Goal: Find specific page/section: Find specific page/section

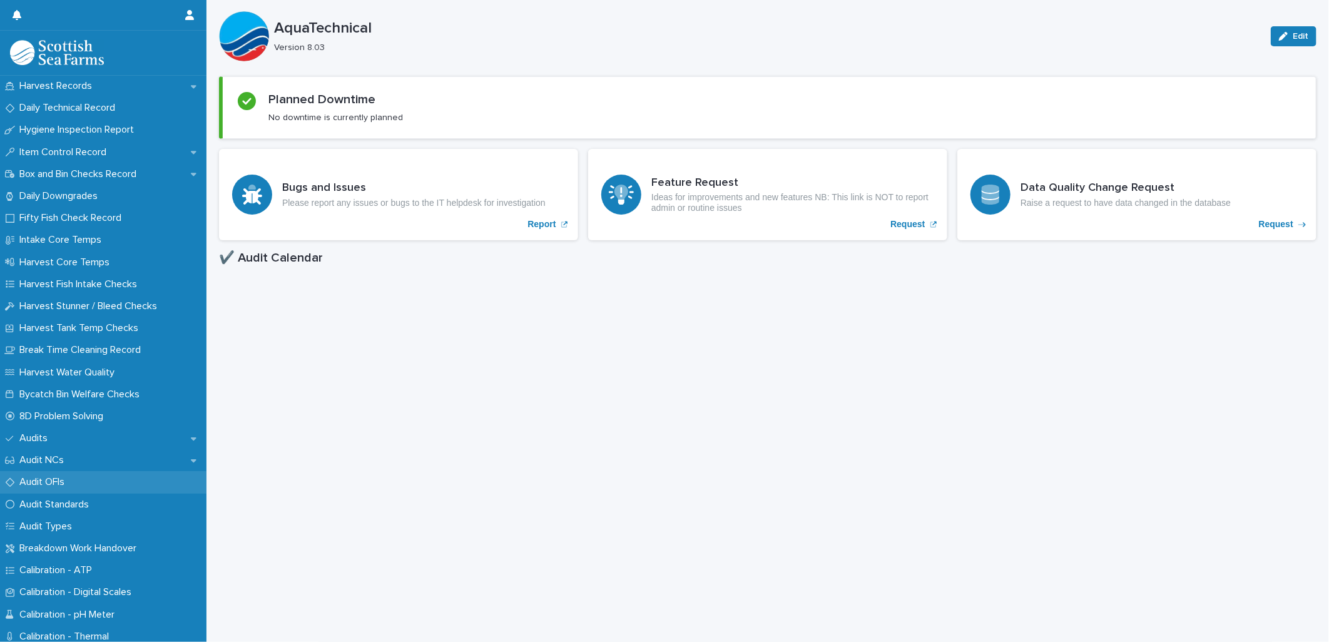
scroll to position [69, 0]
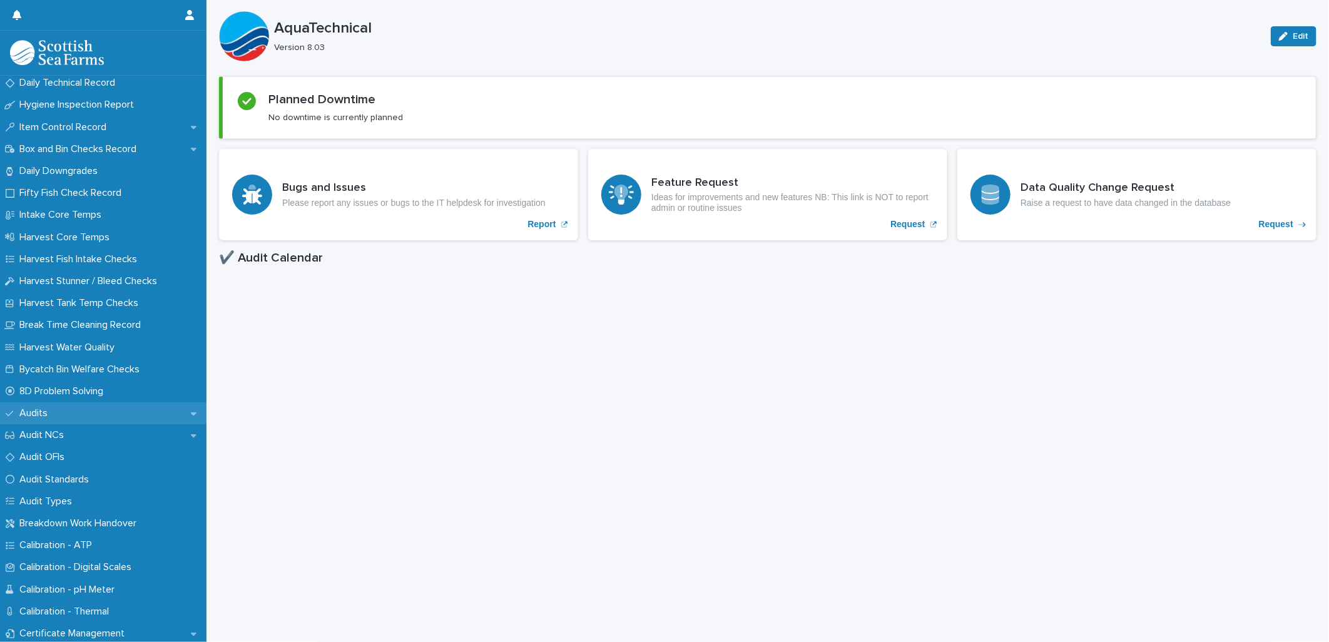
click at [41, 410] on p "Audits" at bounding box center [35, 413] width 43 height 12
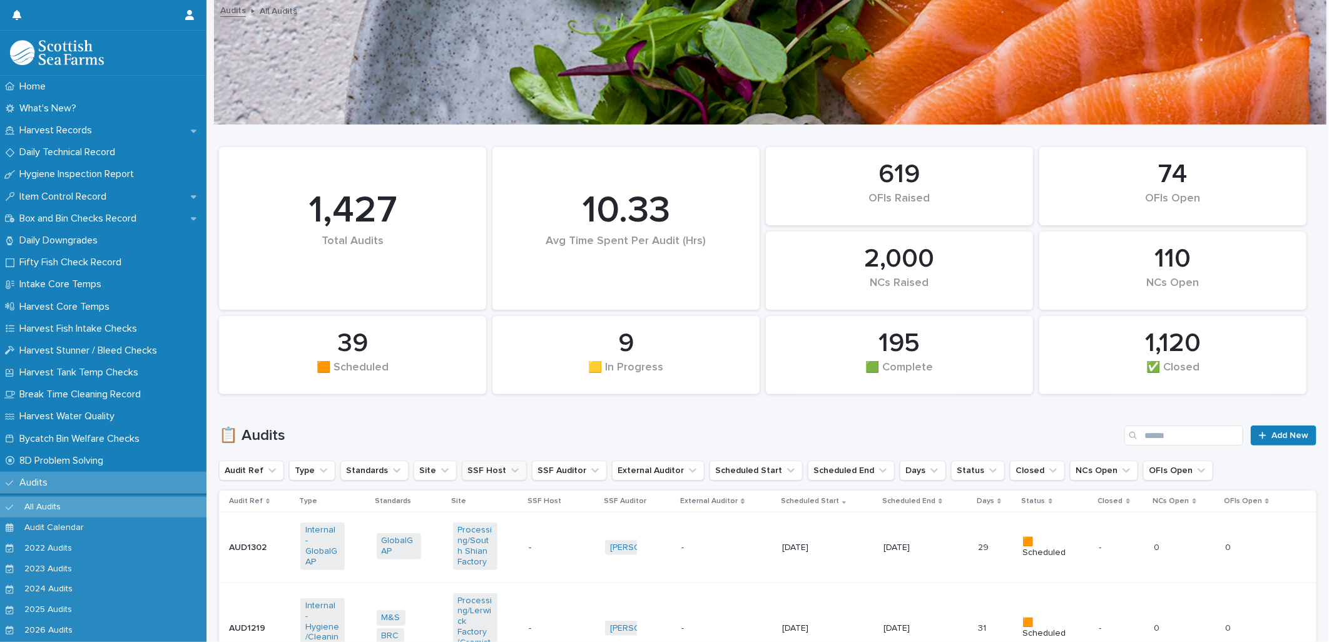
click at [491, 472] on button "SSF Host" at bounding box center [494, 470] width 65 height 20
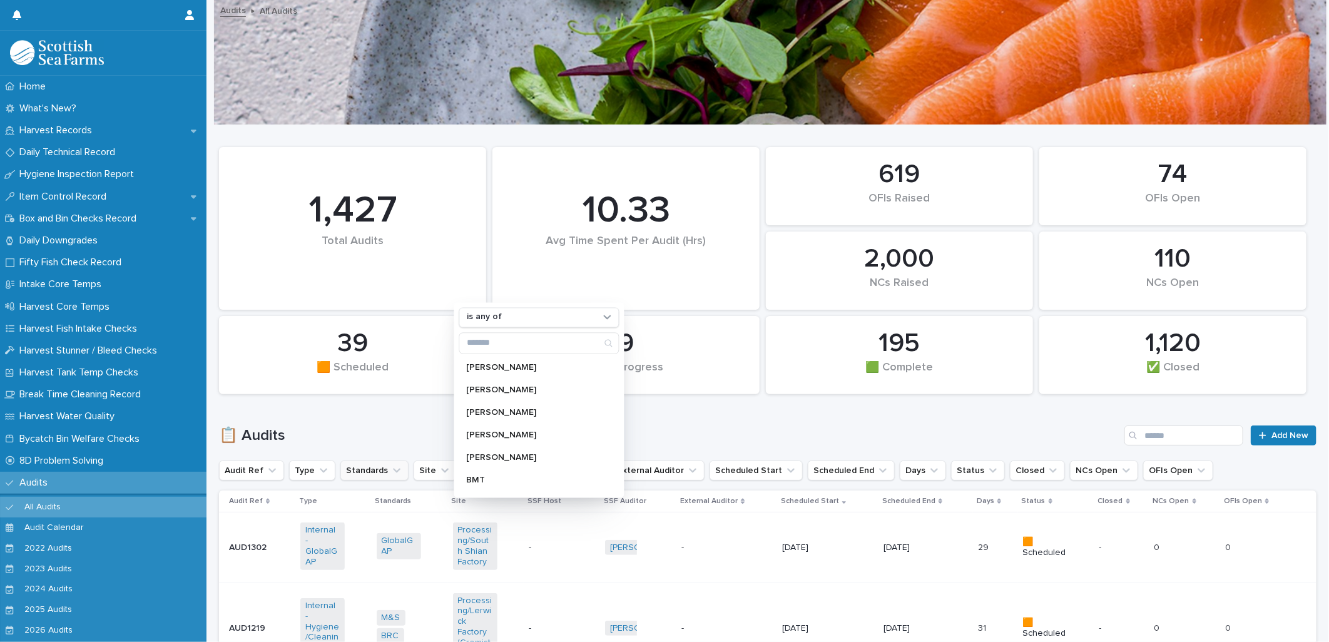
click at [390, 476] on icon "Standards" at bounding box center [396, 470] width 13 height 13
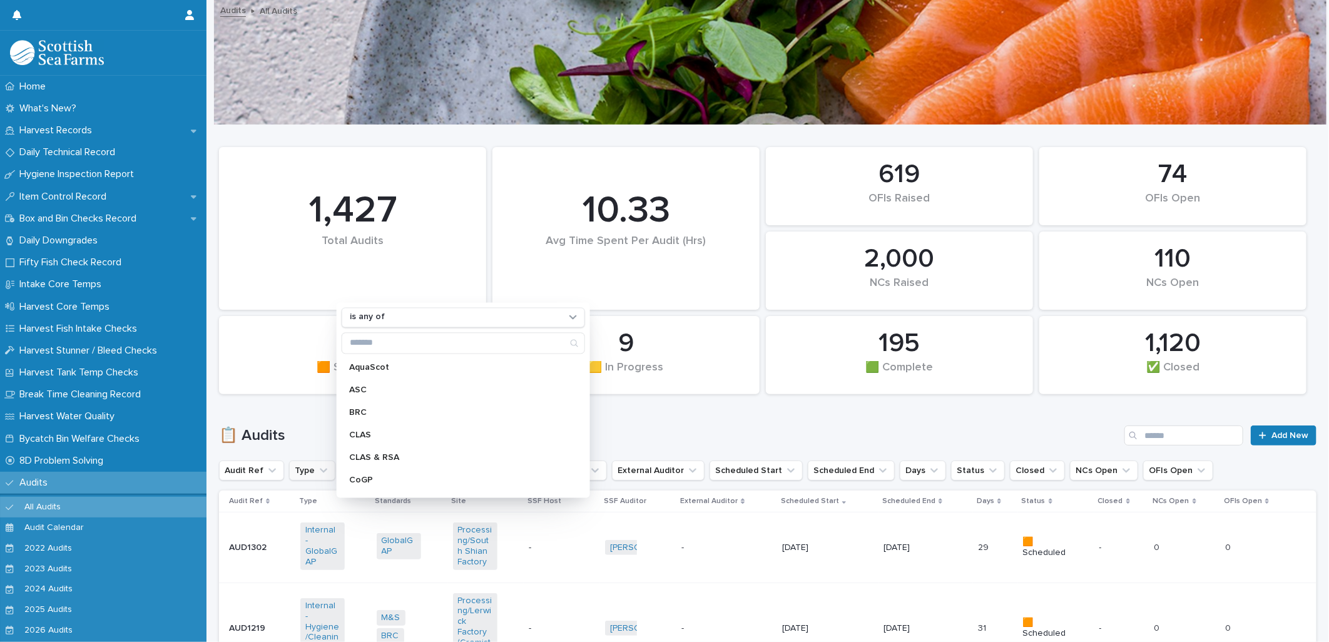
click at [307, 472] on button "Type" at bounding box center [312, 470] width 46 height 20
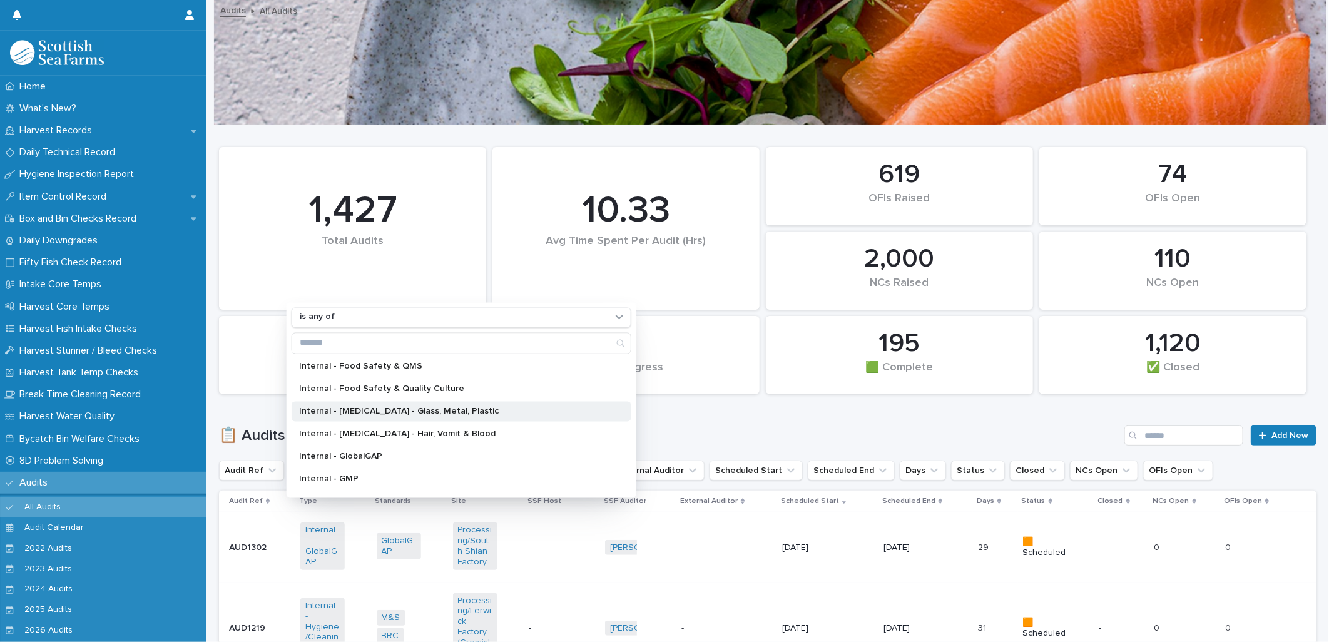
scroll to position [417, 0]
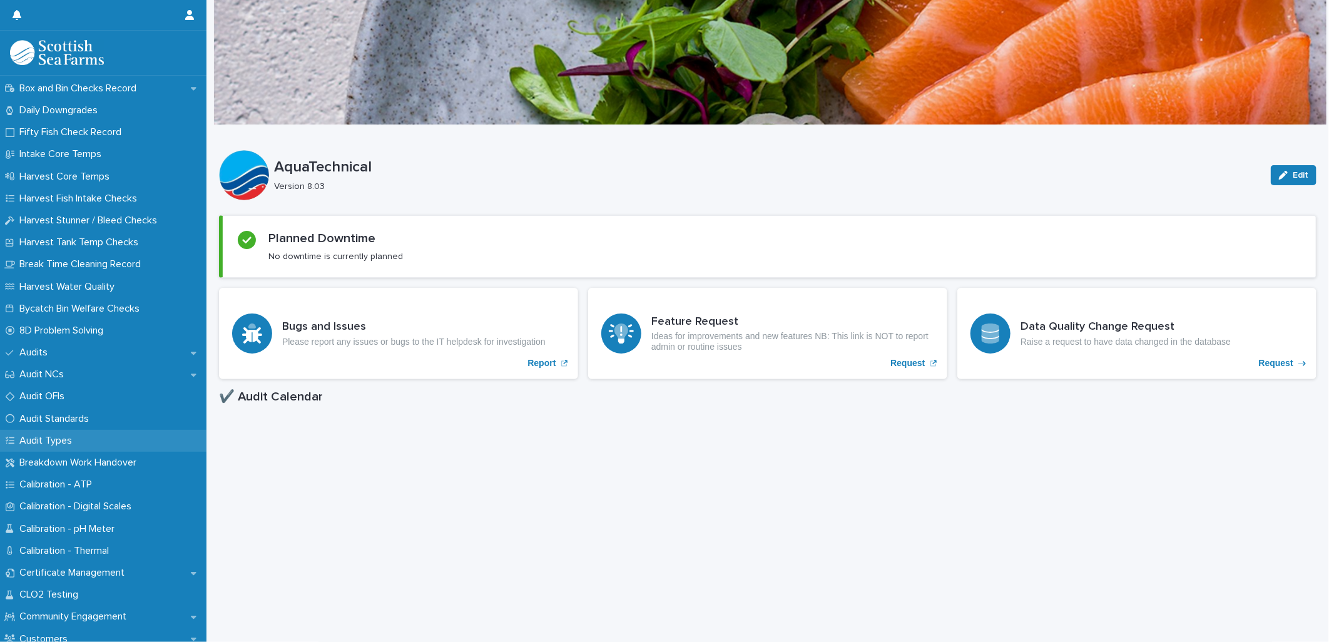
scroll to position [139, 0]
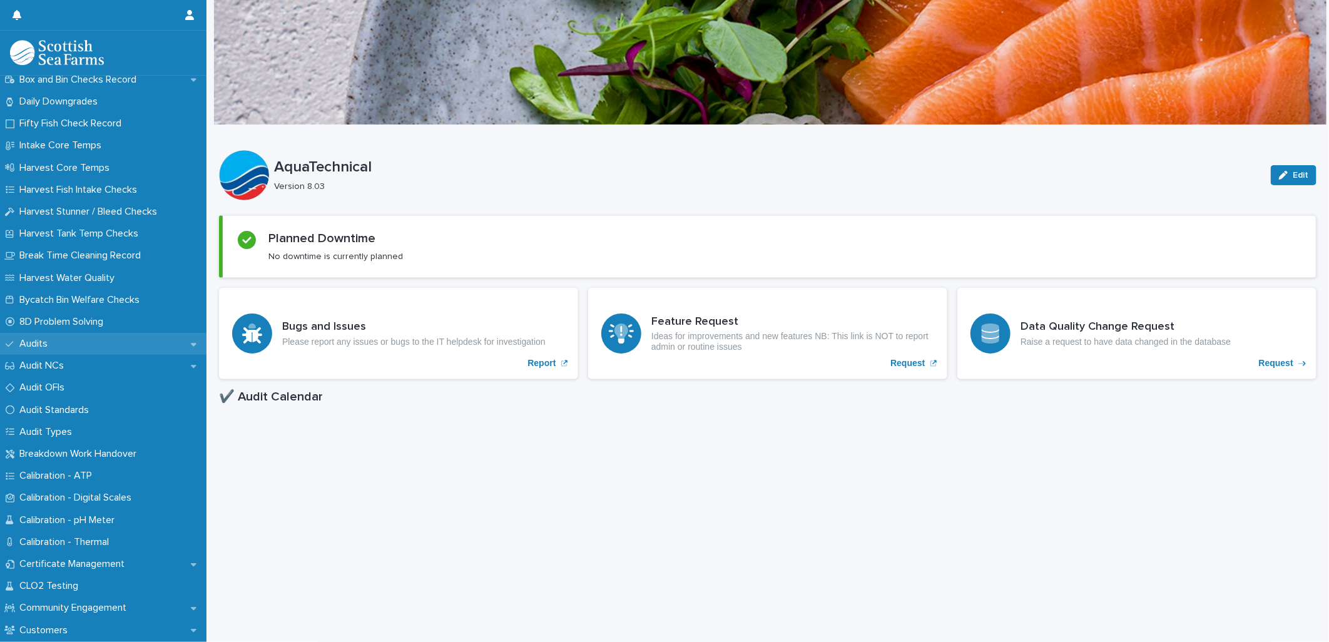
click at [39, 346] on p "Audits" at bounding box center [35, 344] width 43 height 12
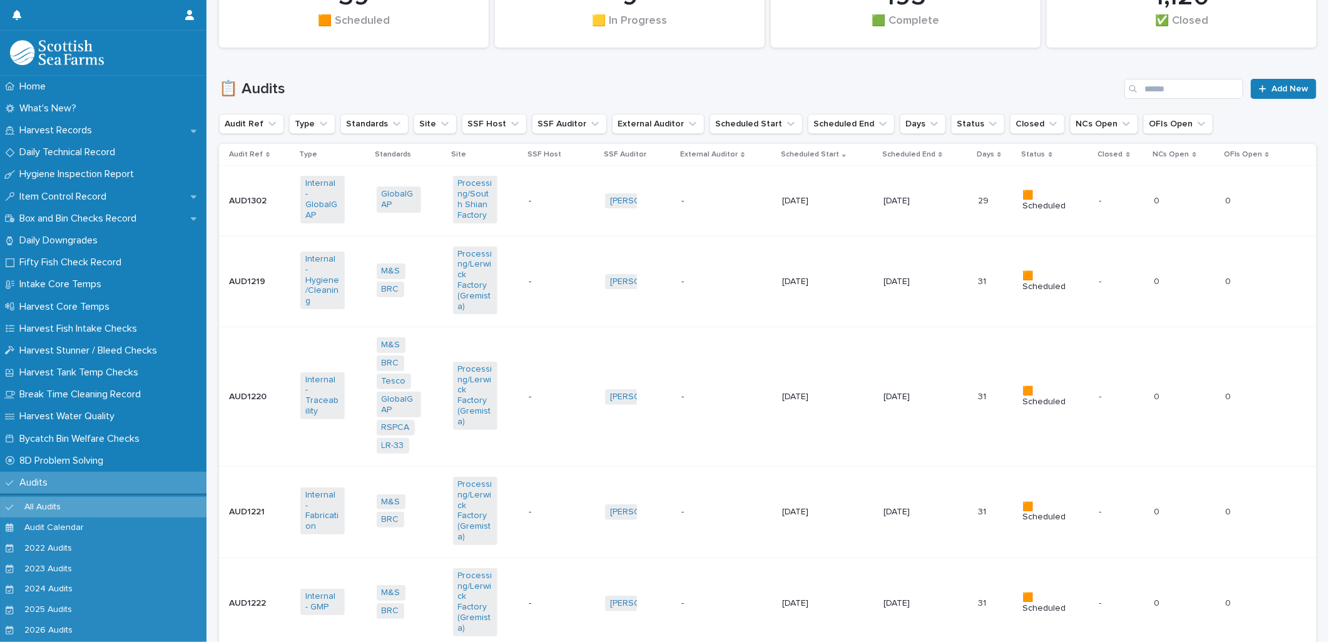
scroll to position [139, 0]
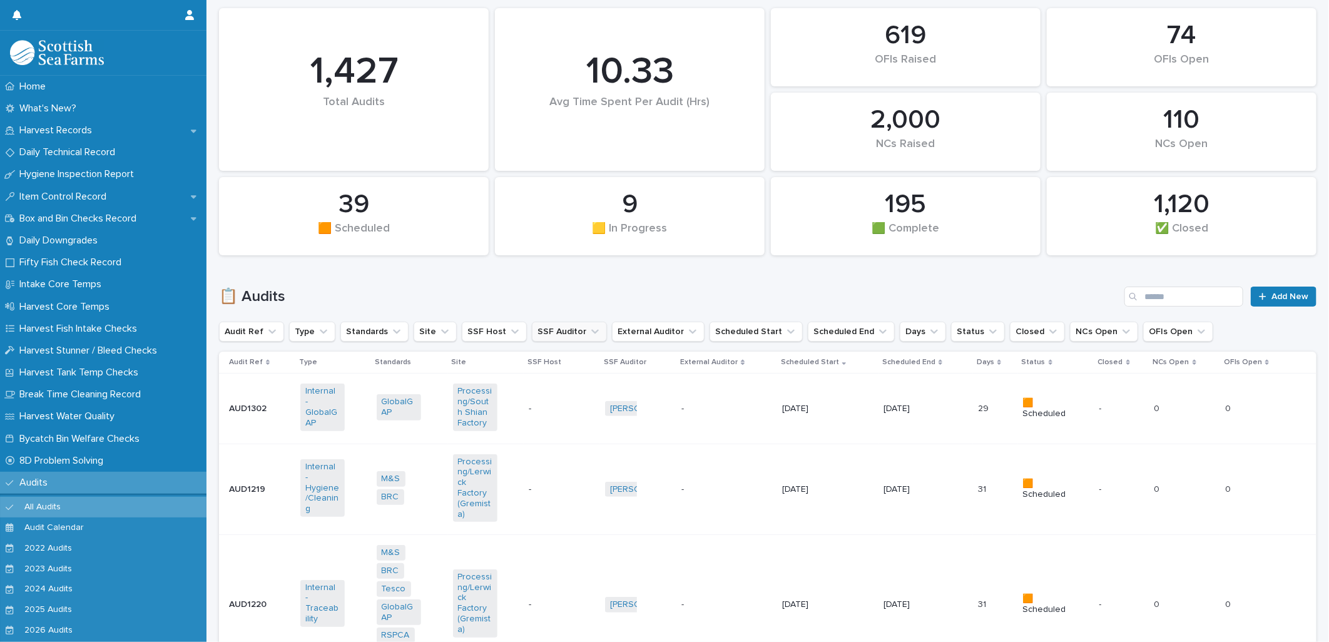
click at [564, 333] on button "SSF Auditor" at bounding box center [569, 332] width 75 height 20
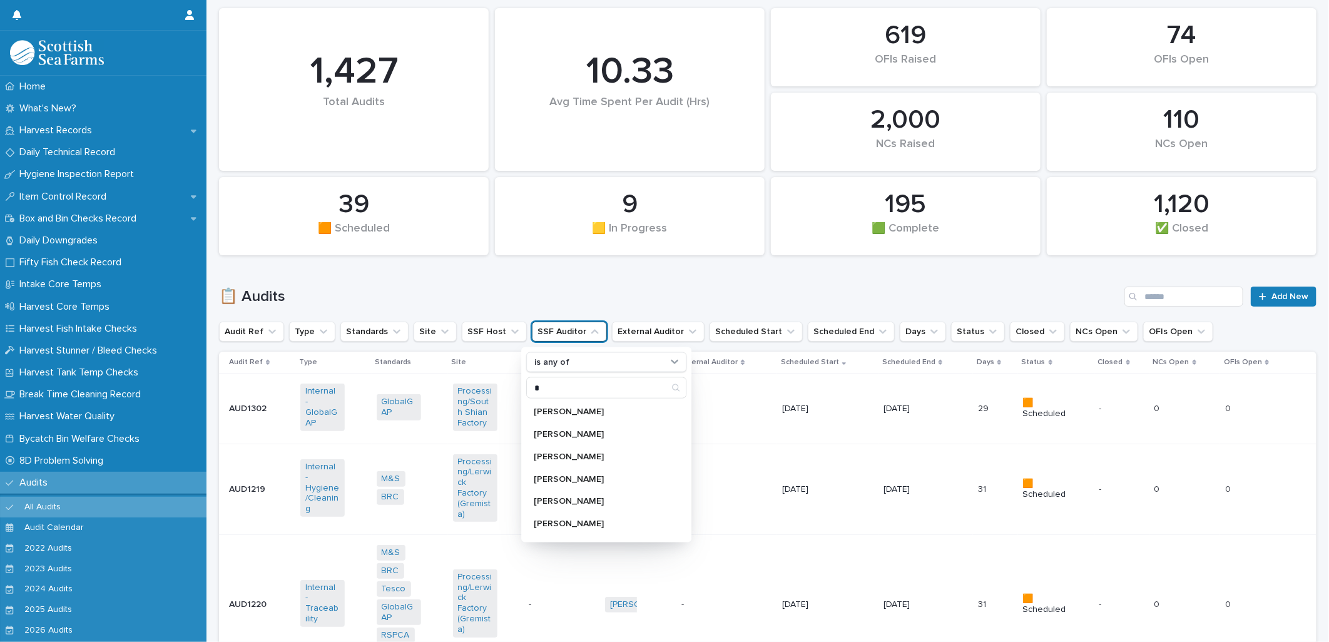
scroll to position [765, 0]
type input "*"
click at [661, 265] on div "📋 Audits Add New" at bounding box center [767, 292] width 1097 height 60
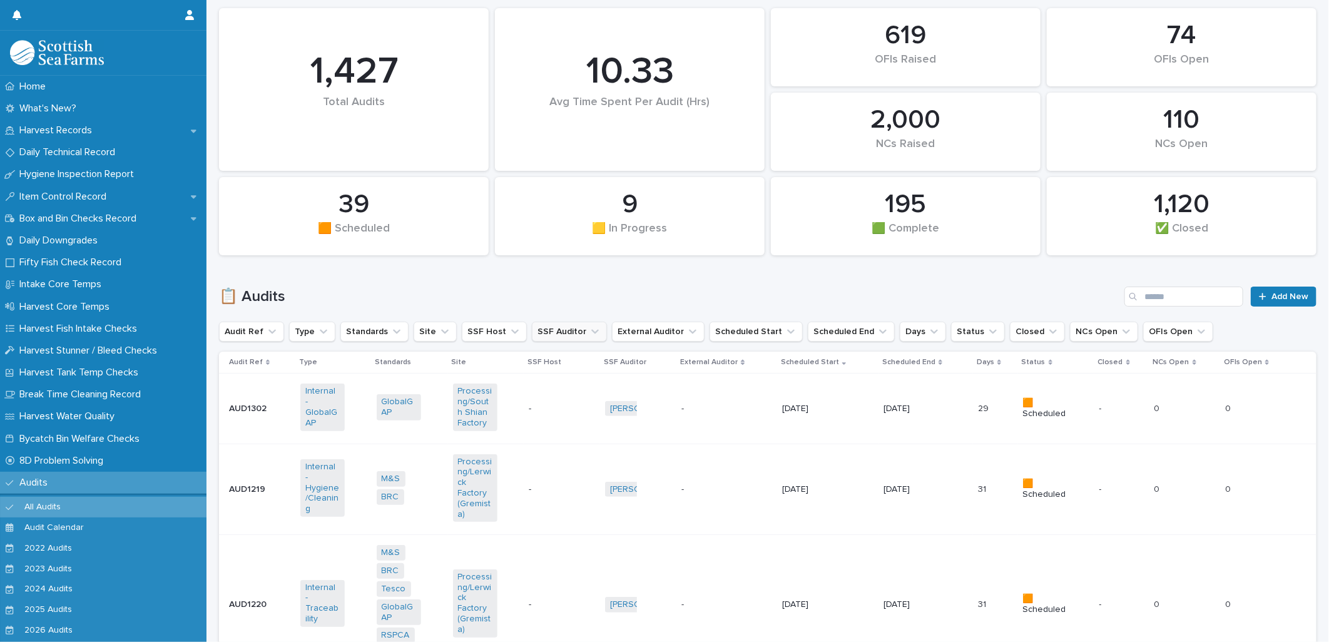
click at [565, 328] on button "SSF Auditor" at bounding box center [569, 332] width 75 height 20
type input "****"
click at [564, 410] on p "Llewellyn Wiggins" at bounding box center [600, 412] width 133 height 9
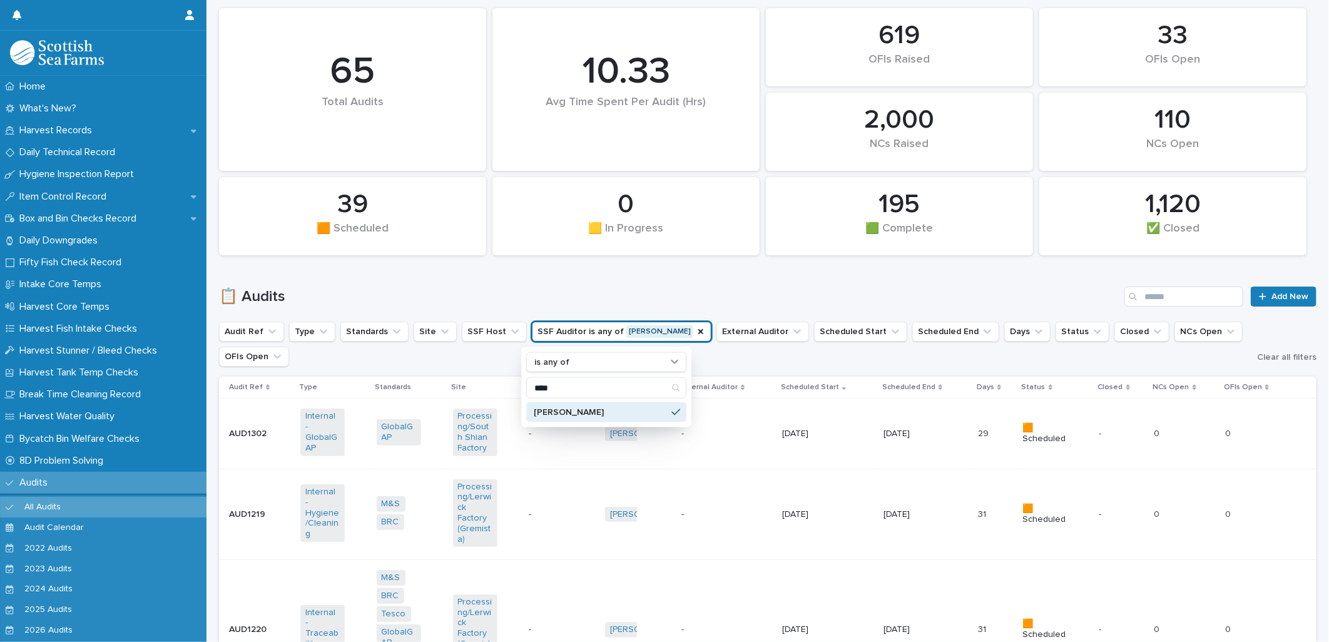
click at [597, 270] on div "📋 Audits Add New" at bounding box center [767, 292] width 1097 height 60
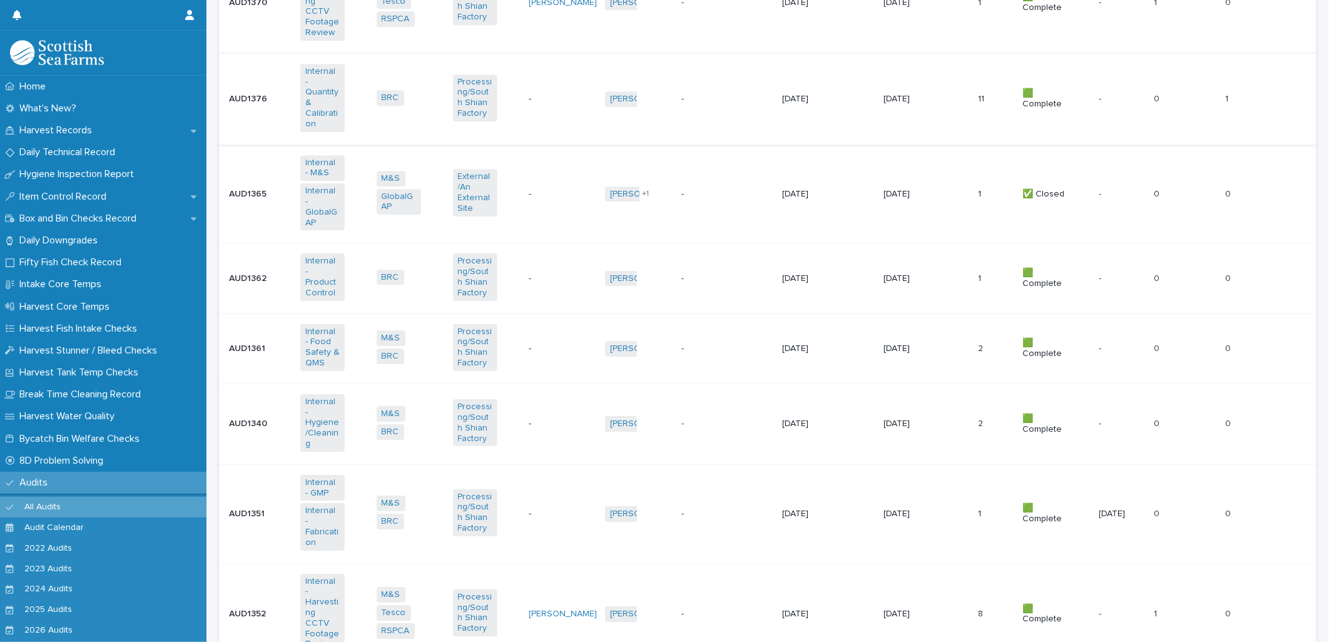
scroll to position [2433, 0]
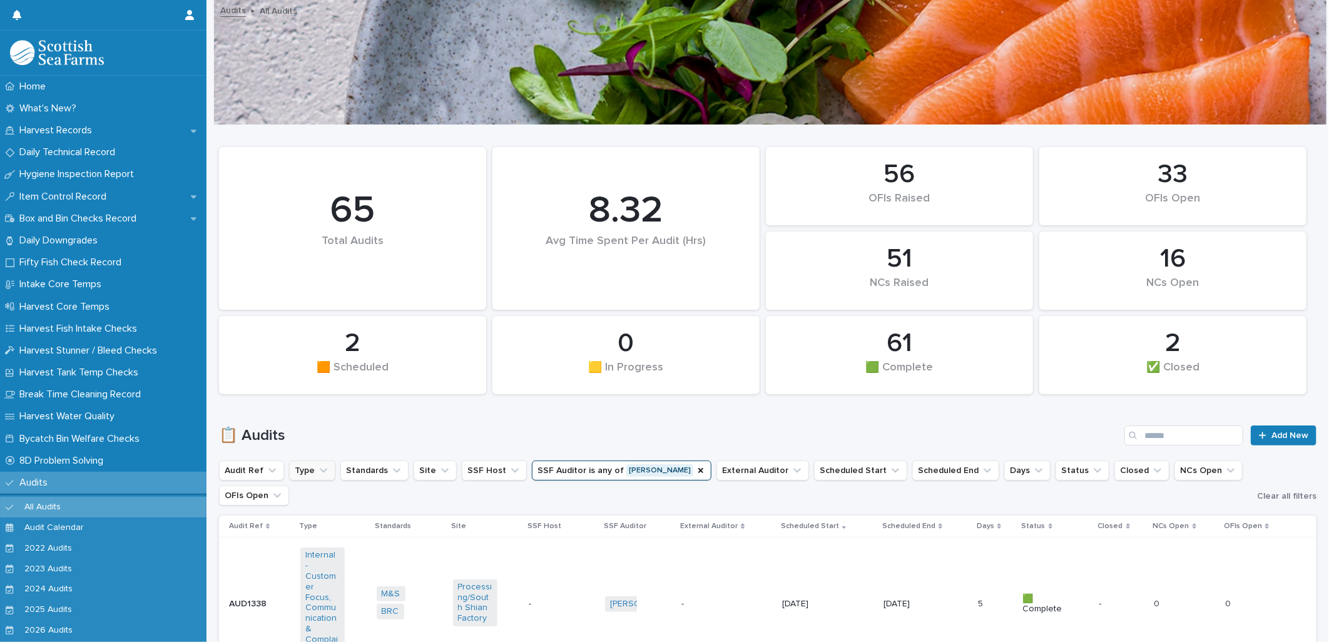
click at [290, 469] on button "Type" at bounding box center [312, 470] width 46 height 20
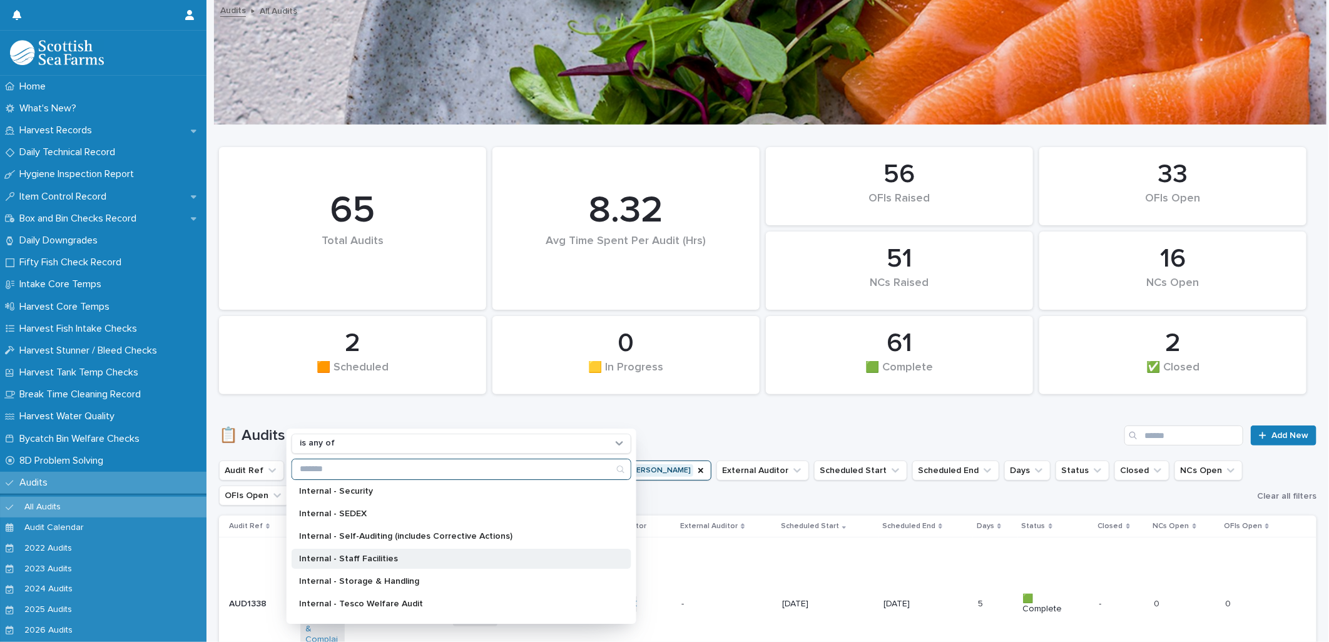
scroll to position [834, 0]
click at [360, 556] on p "Internal - Security" at bounding box center [455, 560] width 312 height 9
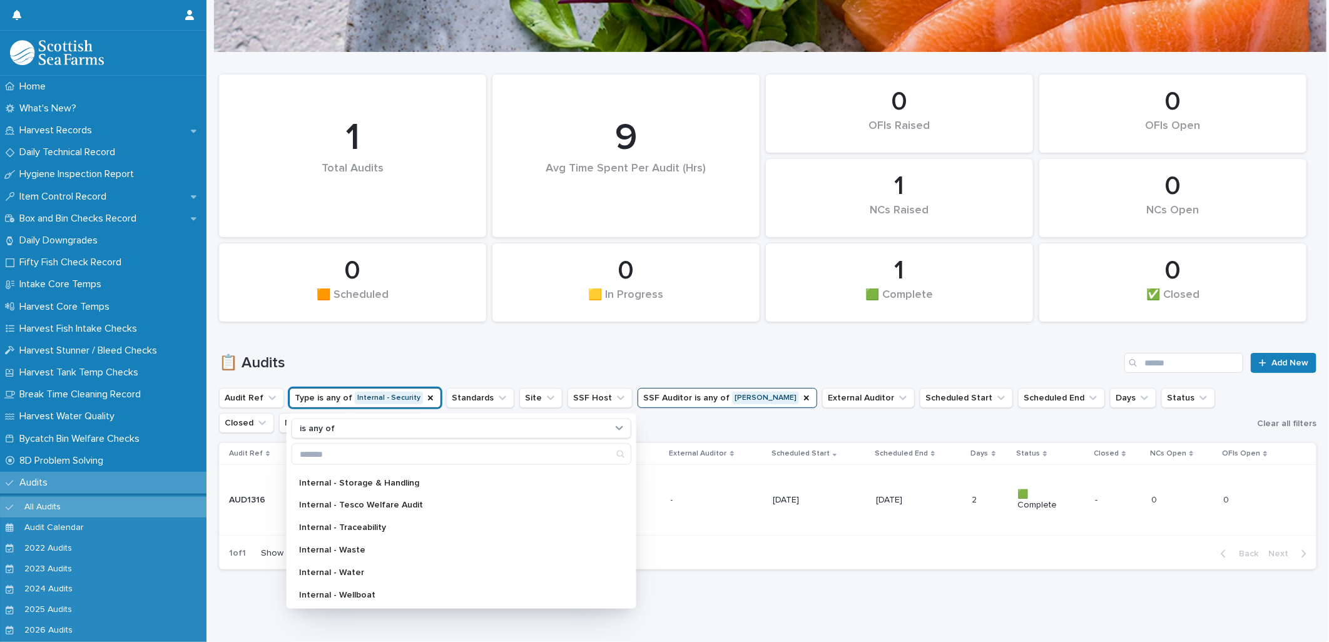
scroll to position [83, 0]
click at [585, 339] on div "📋 Audits Add New" at bounding box center [767, 358] width 1097 height 60
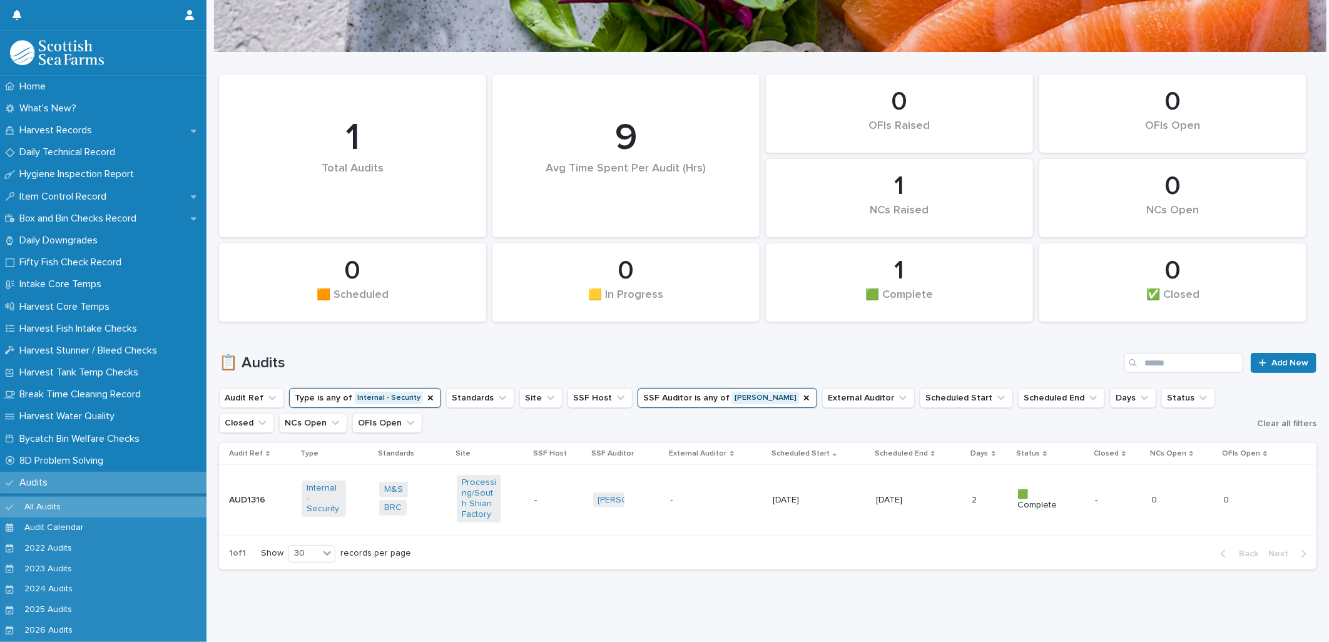
click at [533, 509] on td "-" at bounding box center [558, 500] width 59 height 70
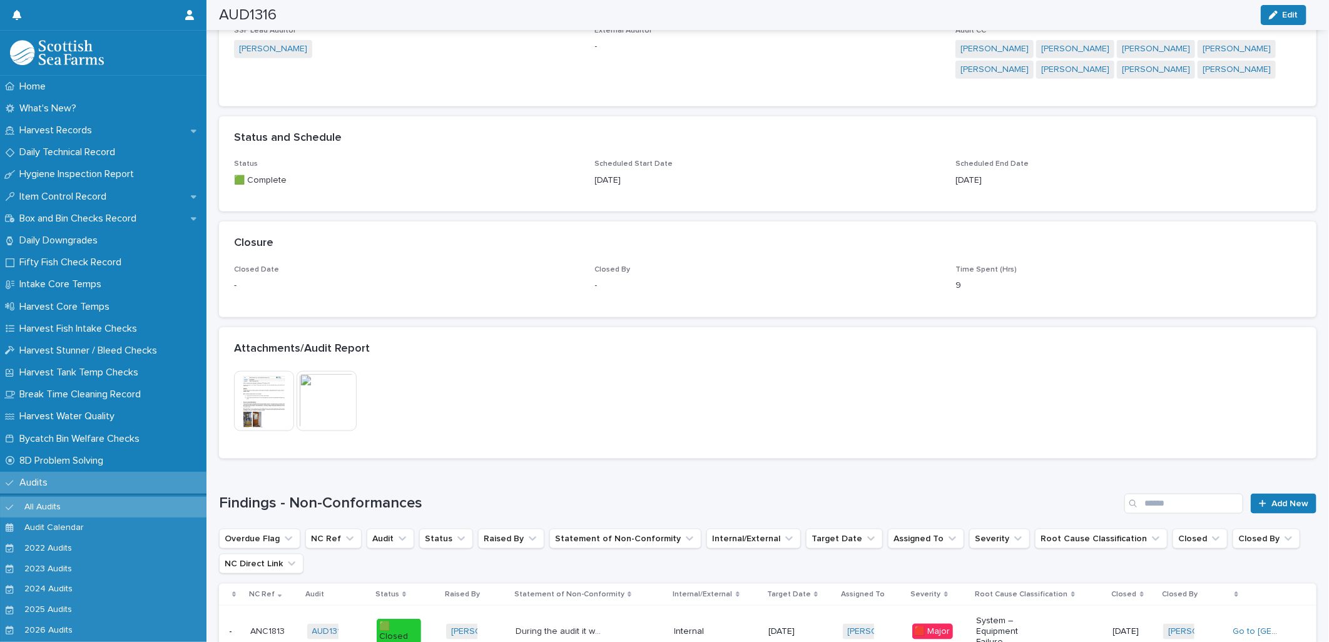
scroll to position [765, 0]
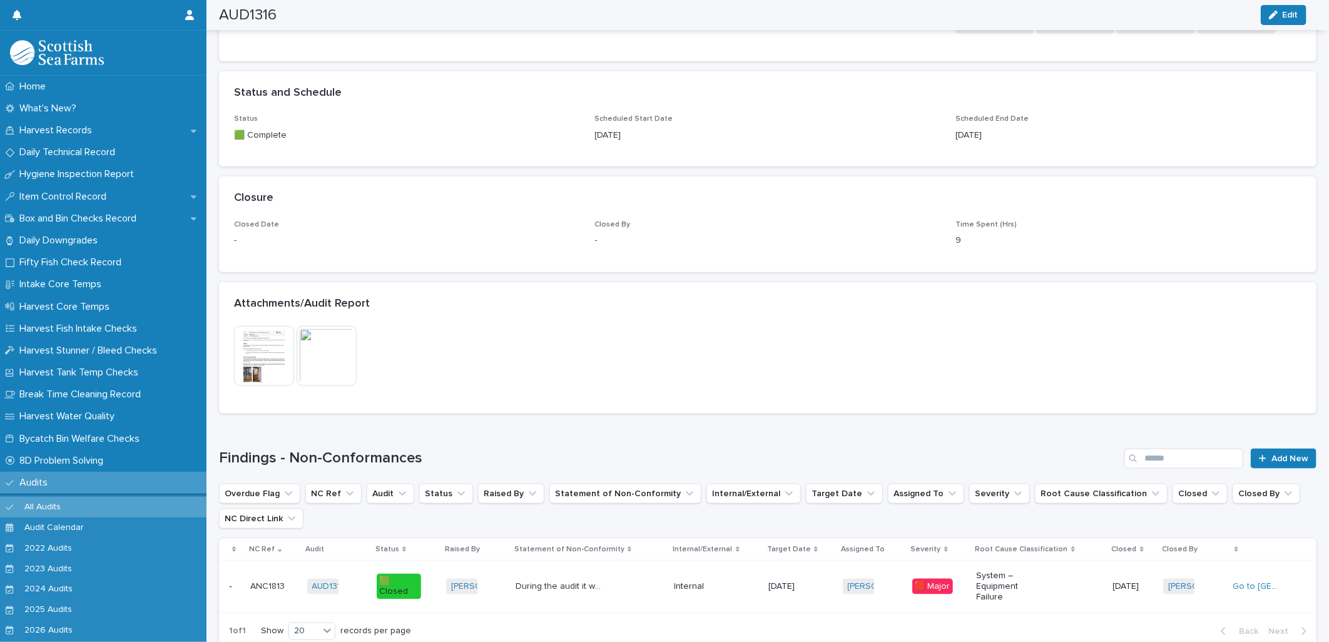
click at [319, 354] on img at bounding box center [327, 356] width 60 height 60
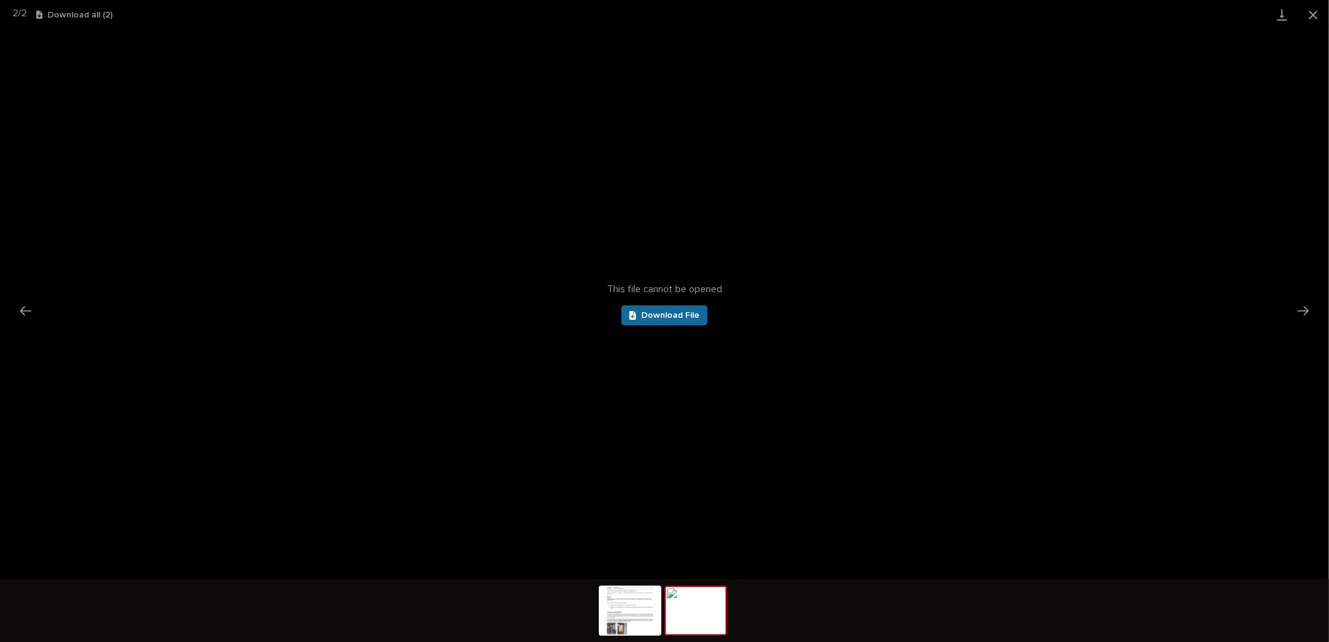
click at [681, 318] on span "Download File" at bounding box center [670, 315] width 58 height 9
click at [1324, 19] on button "Close gallery" at bounding box center [1313, 14] width 31 height 29
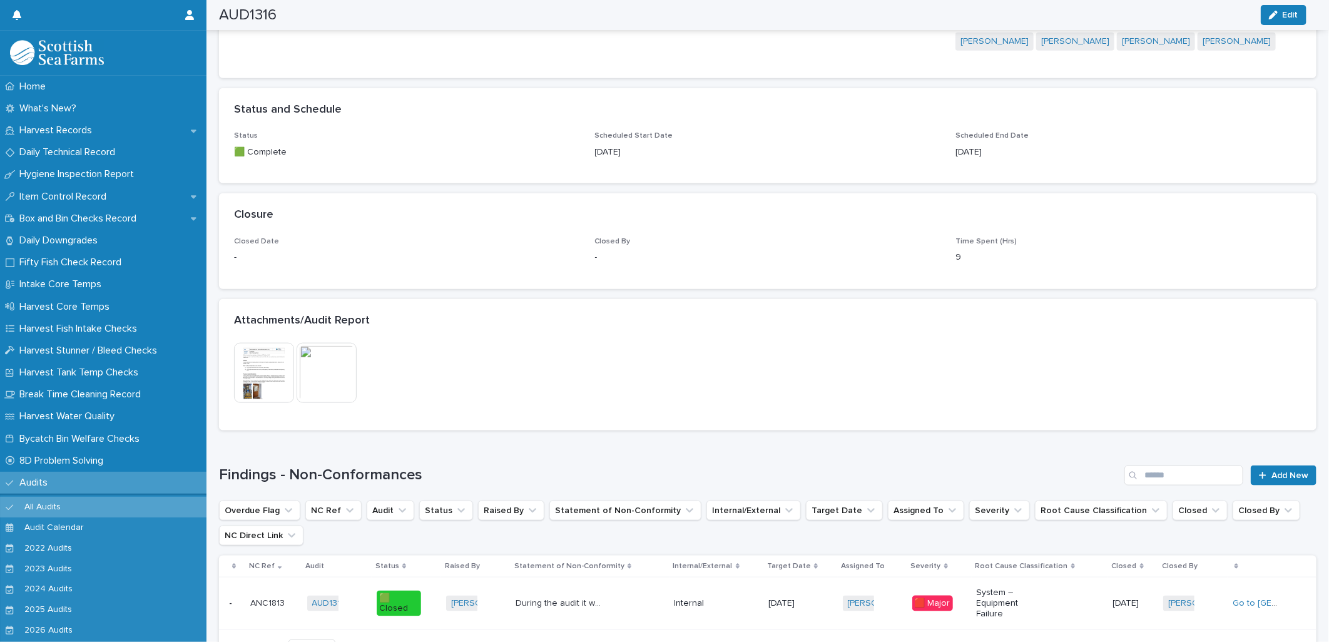
scroll to position [747, 0]
click at [243, 364] on img at bounding box center [264, 373] width 60 height 60
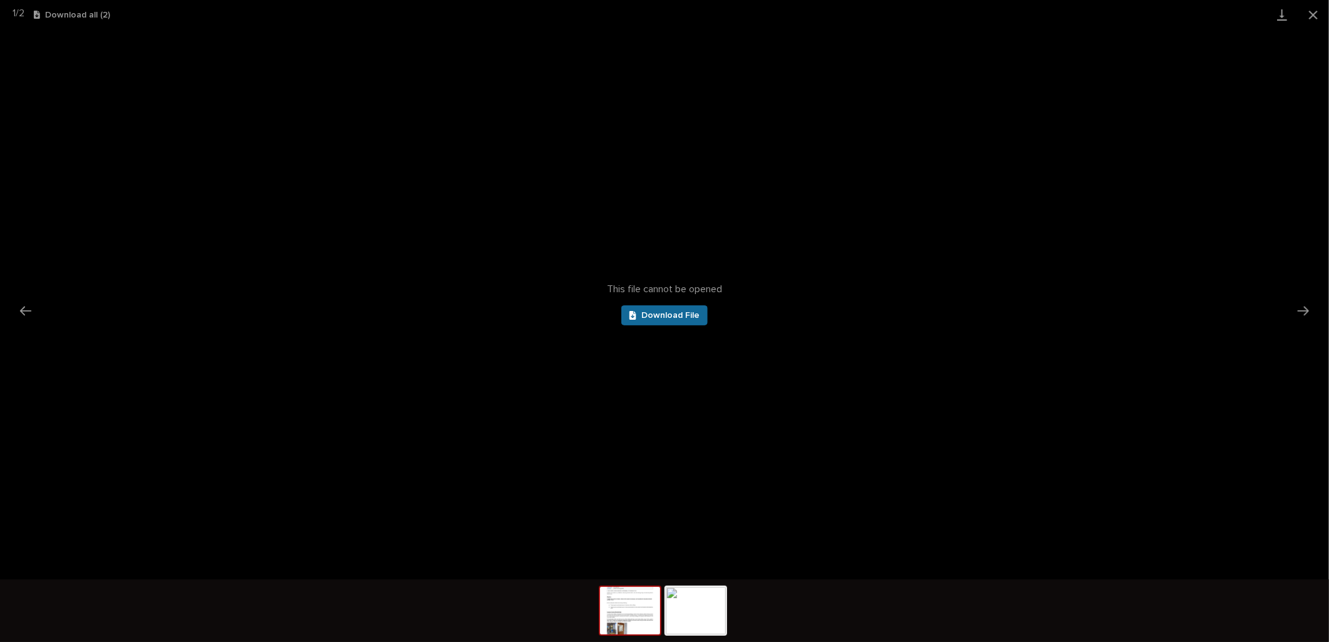
scroll to position [0, 0]
click at [639, 311] on div at bounding box center [635, 315] width 12 height 9
click at [1318, 21] on button "Close gallery" at bounding box center [1313, 14] width 31 height 29
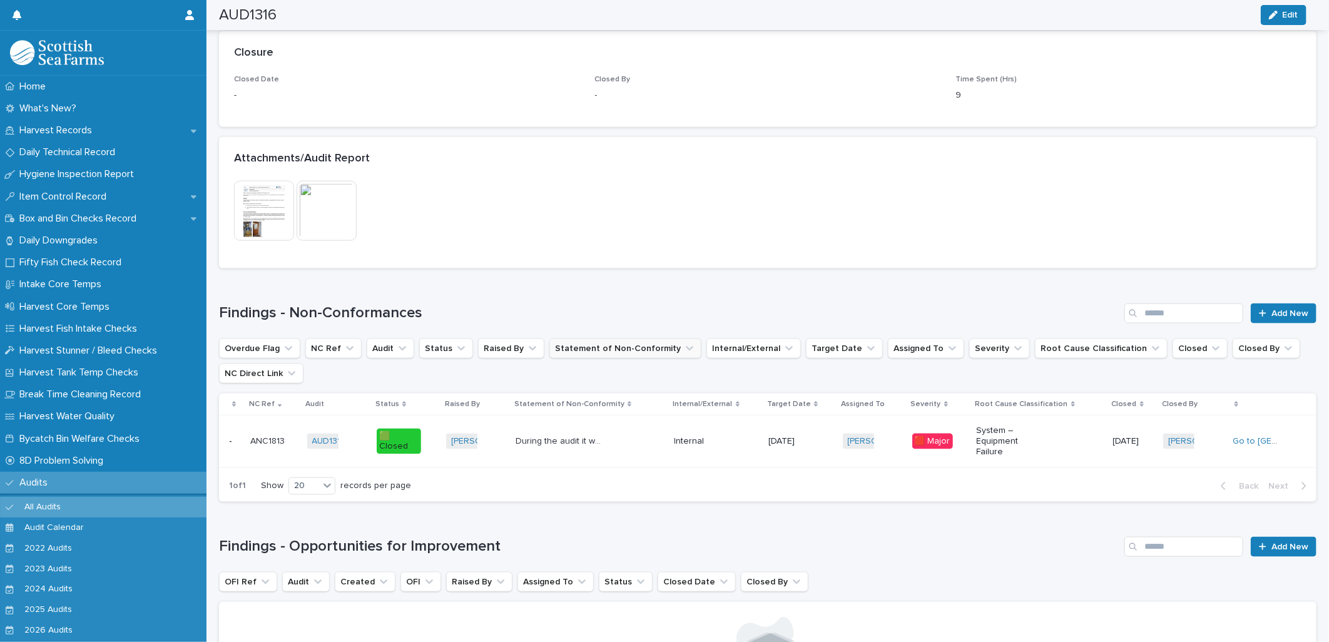
scroll to position [1042, 0]
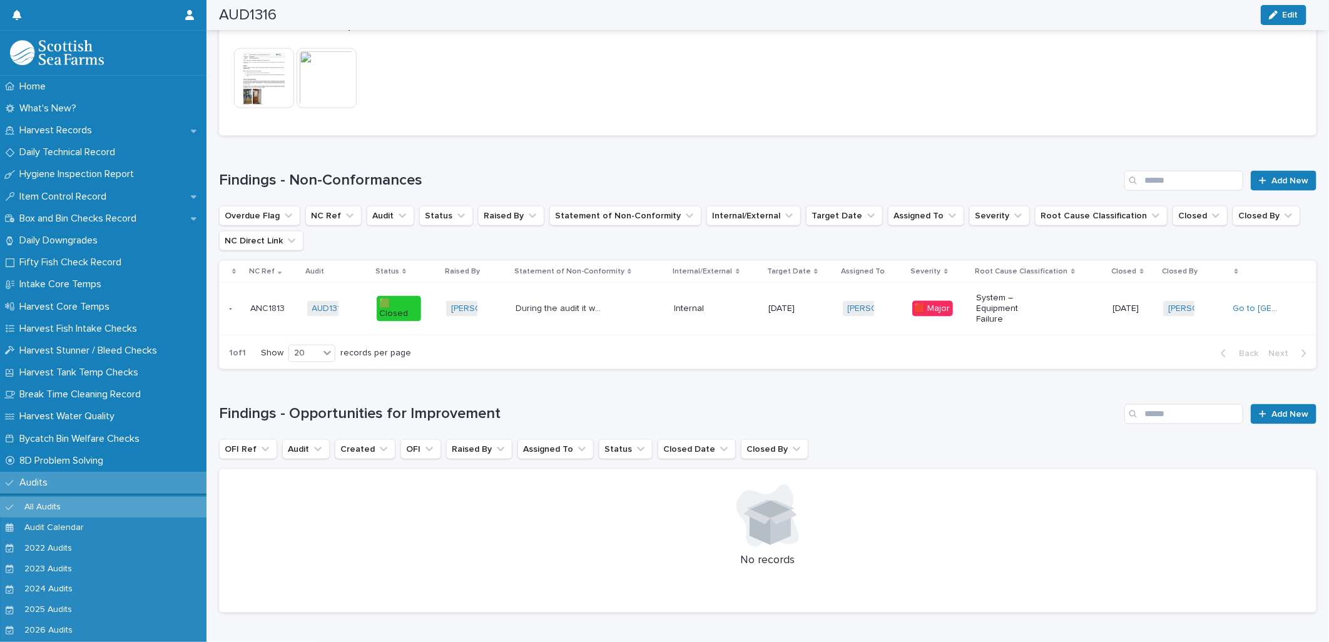
click at [640, 311] on div "During the audit it was noted that external door leading into admin building wa…" at bounding box center [590, 308] width 148 height 21
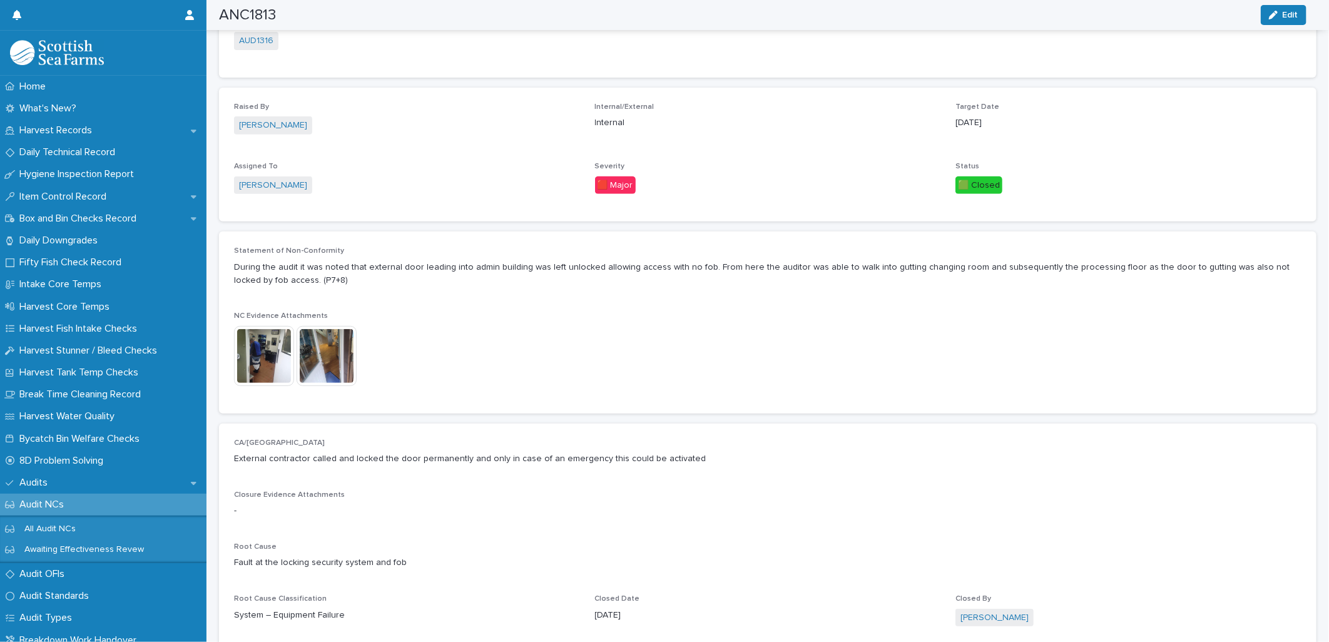
scroll to position [278, 0]
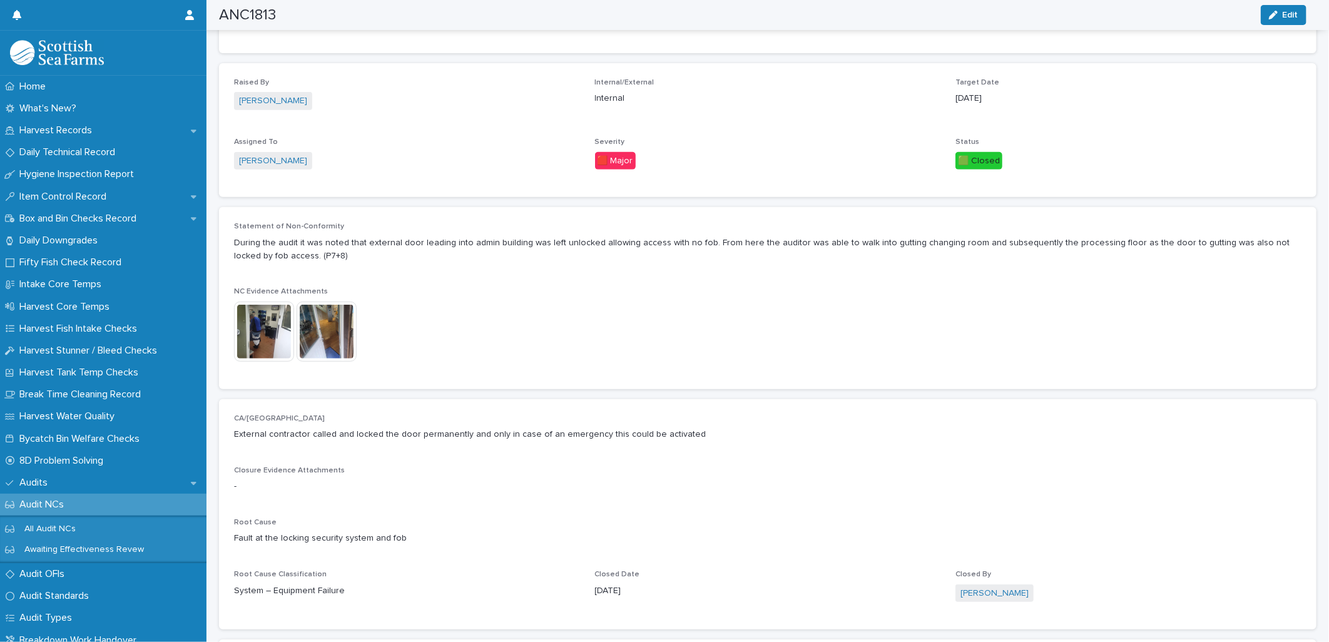
click at [314, 326] on img at bounding box center [327, 332] width 60 height 60
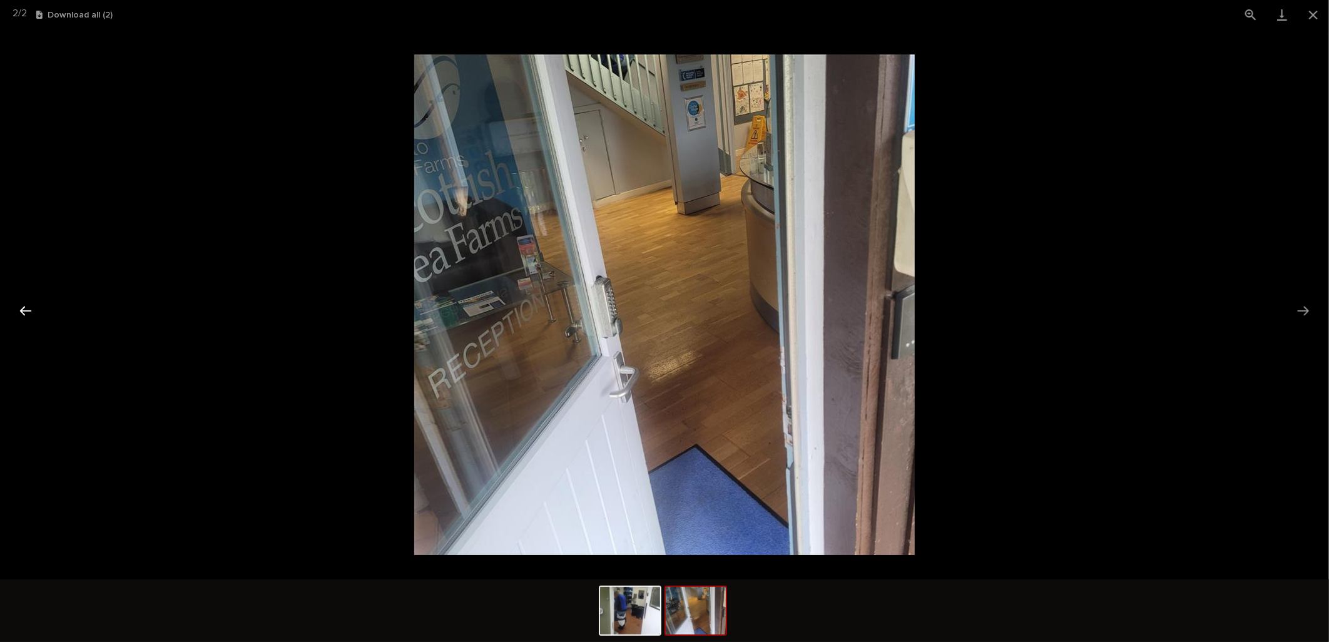
click at [28, 311] on button "Previous slide" at bounding box center [26, 310] width 26 height 24
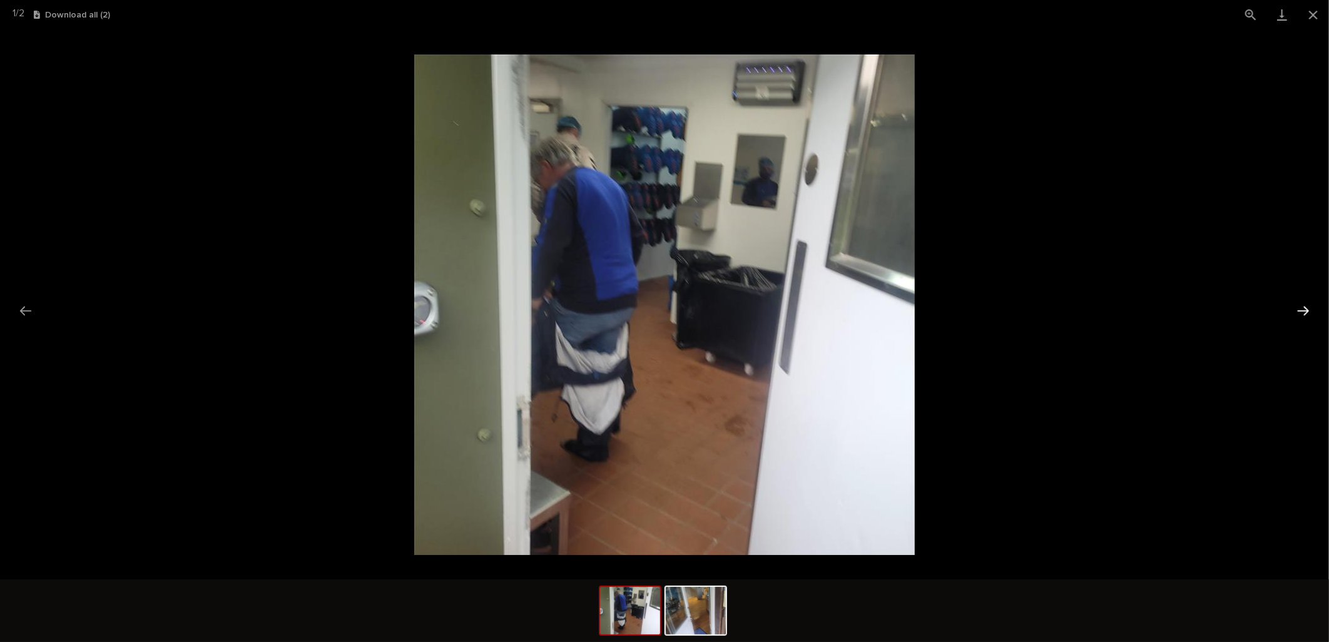
click at [1306, 308] on button "Next slide" at bounding box center [1303, 310] width 26 height 24
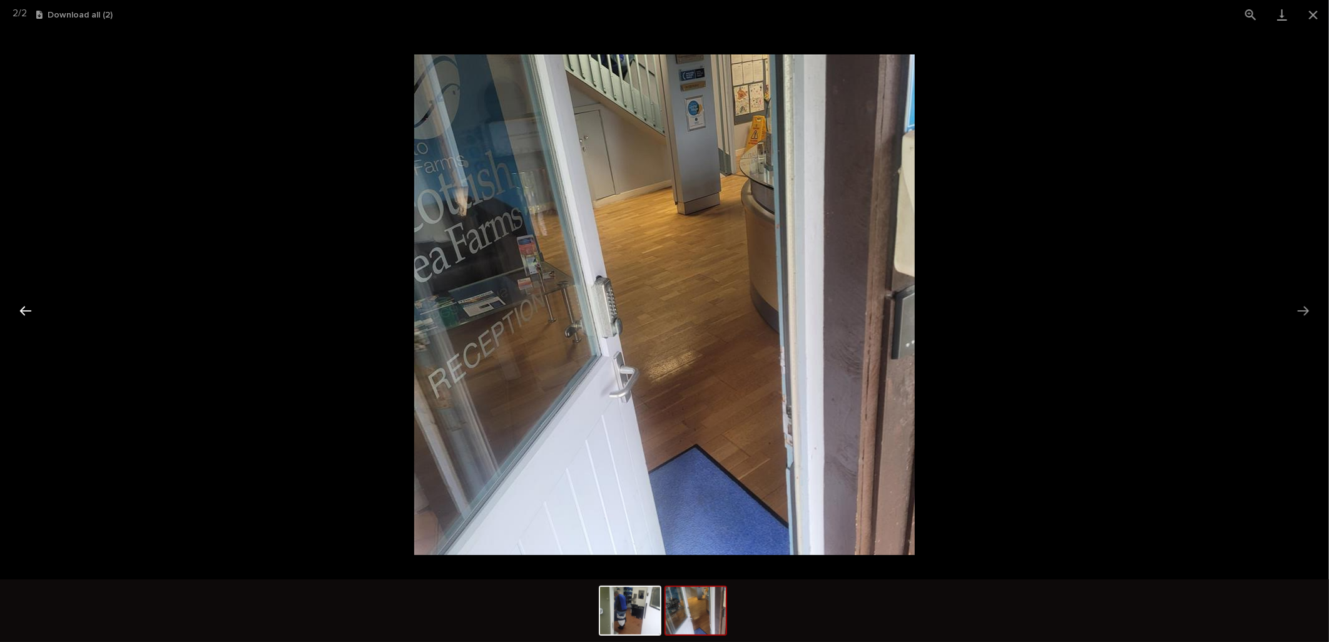
click at [21, 315] on button "Previous slide" at bounding box center [26, 310] width 26 height 24
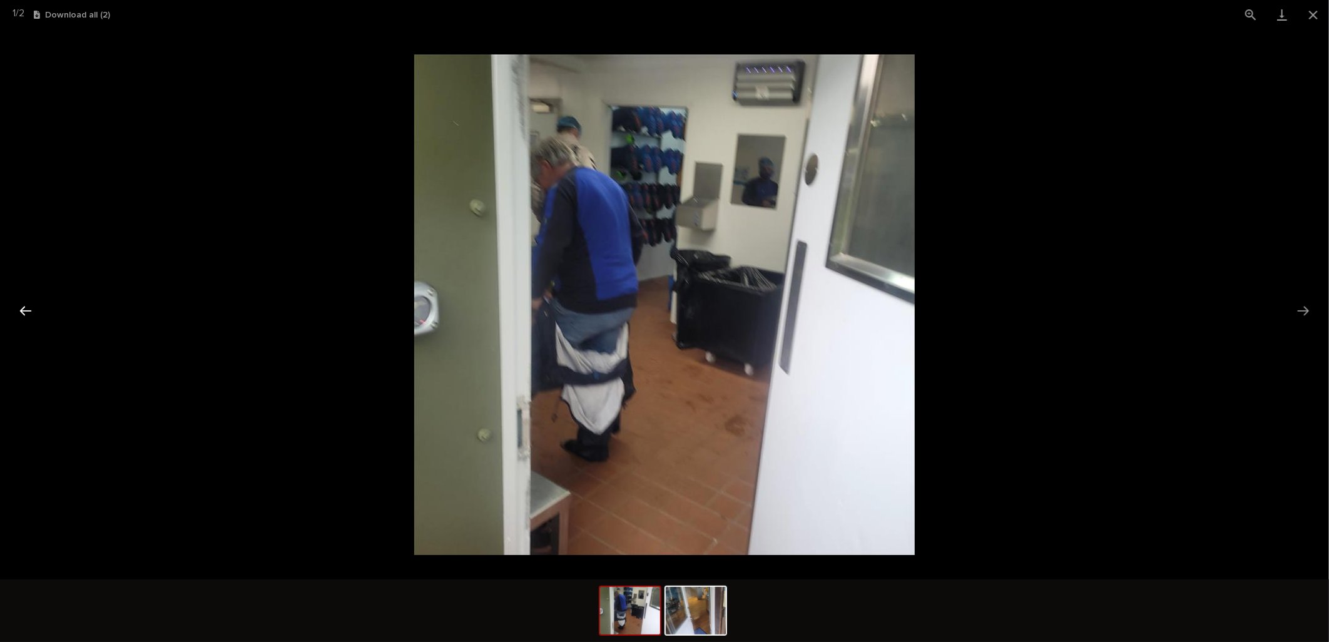
click at [23, 305] on button "Previous slide" at bounding box center [26, 310] width 26 height 24
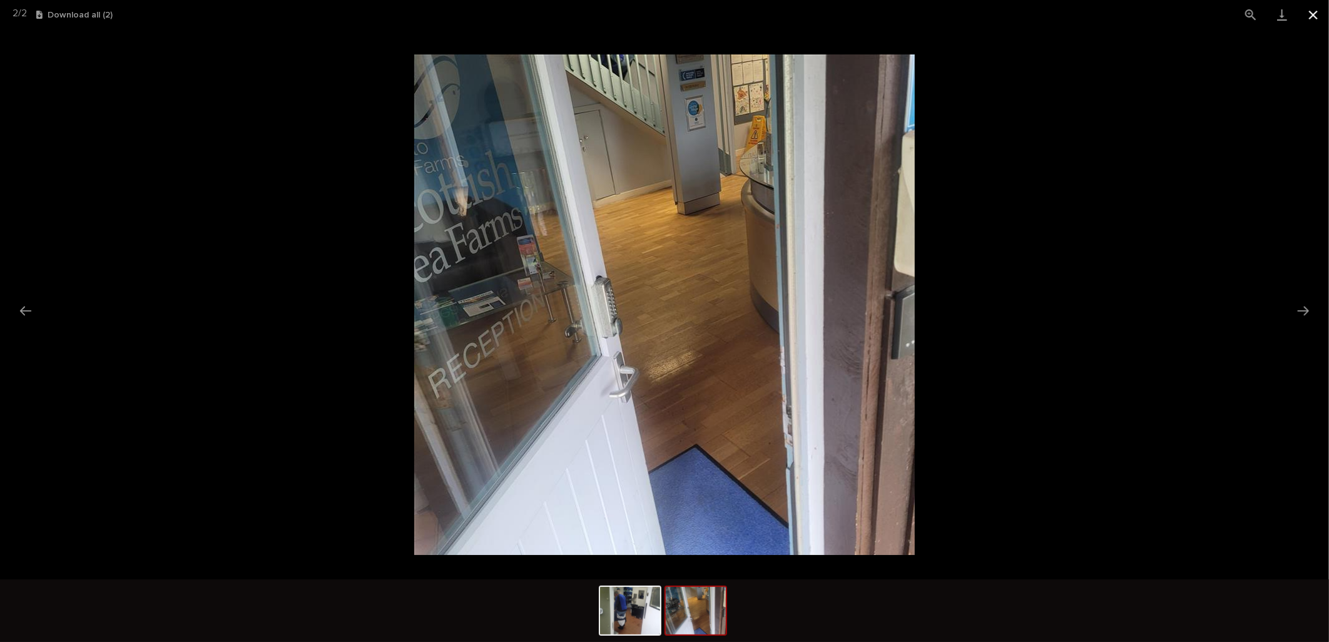
click at [1308, 11] on button "Close gallery" at bounding box center [1313, 14] width 31 height 29
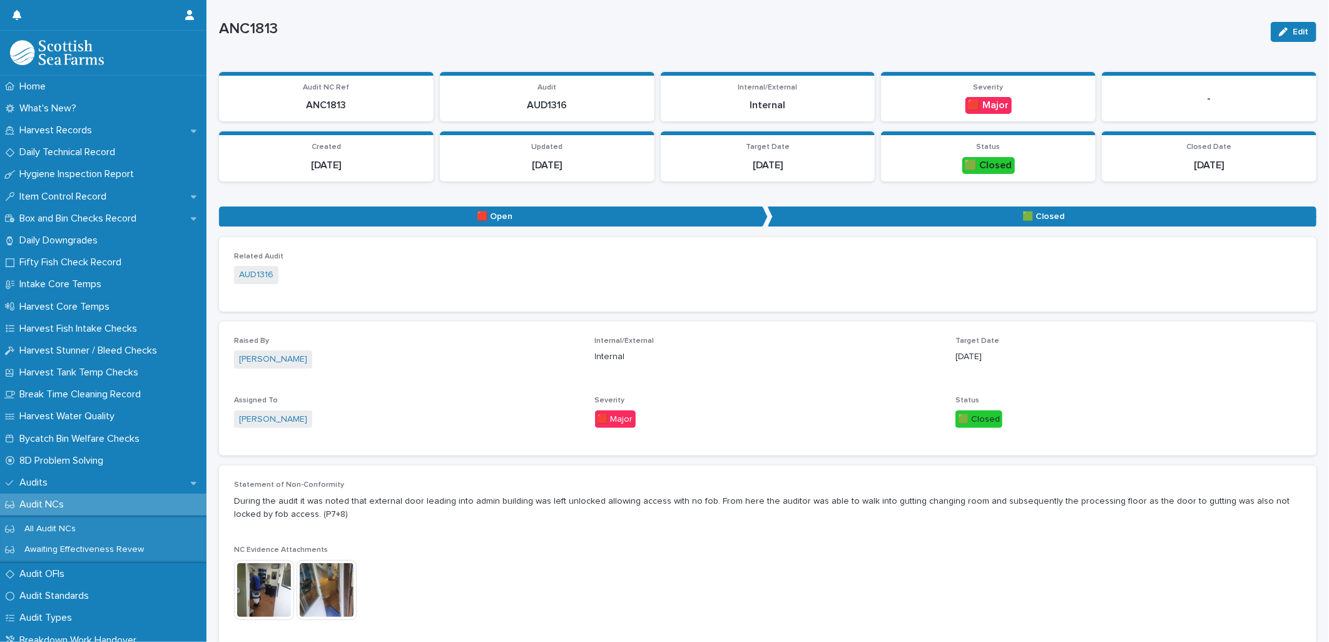
scroll to position [0, 0]
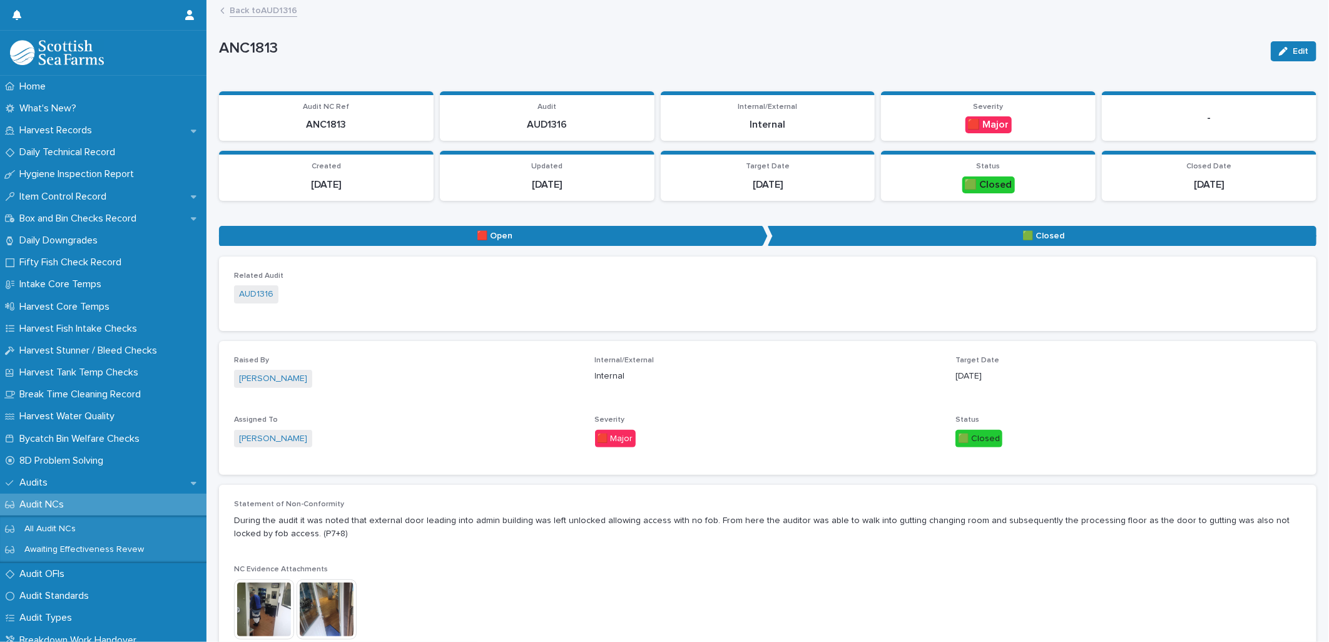
click at [267, 8] on link "Back to AUD1316" at bounding box center [264, 10] width 68 height 14
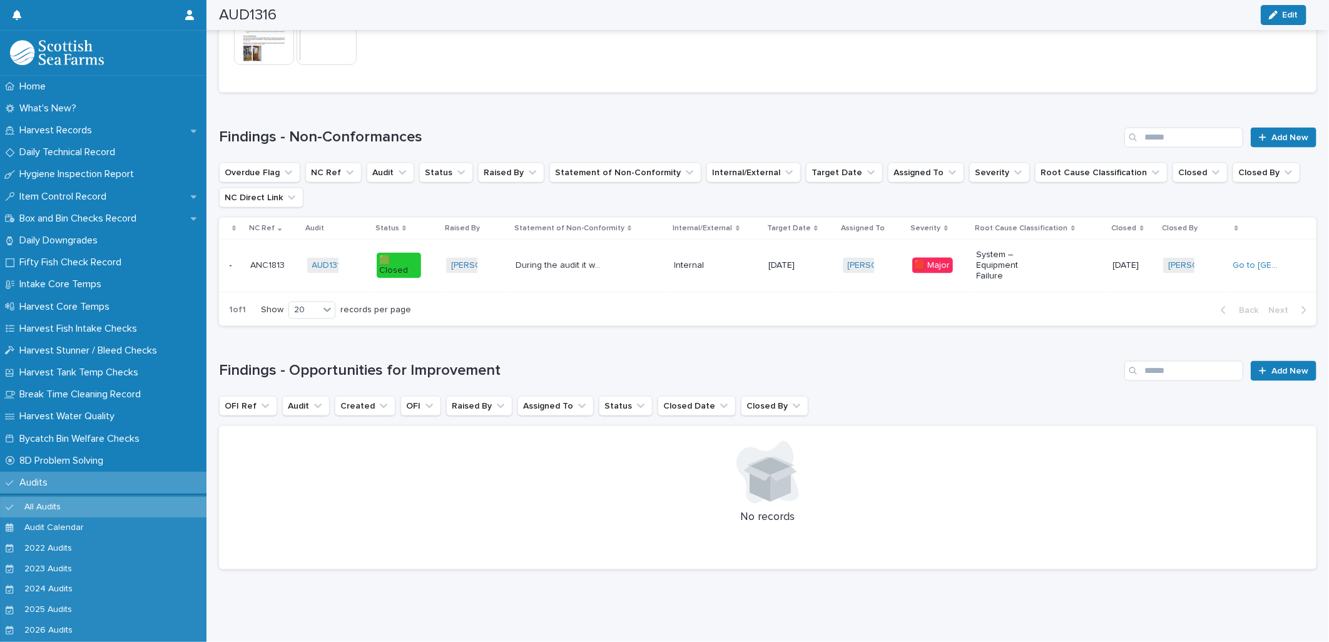
scroll to position [1095, 0]
click at [63, 92] on div "Home" at bounding box center [103, 87] width 206 height 22
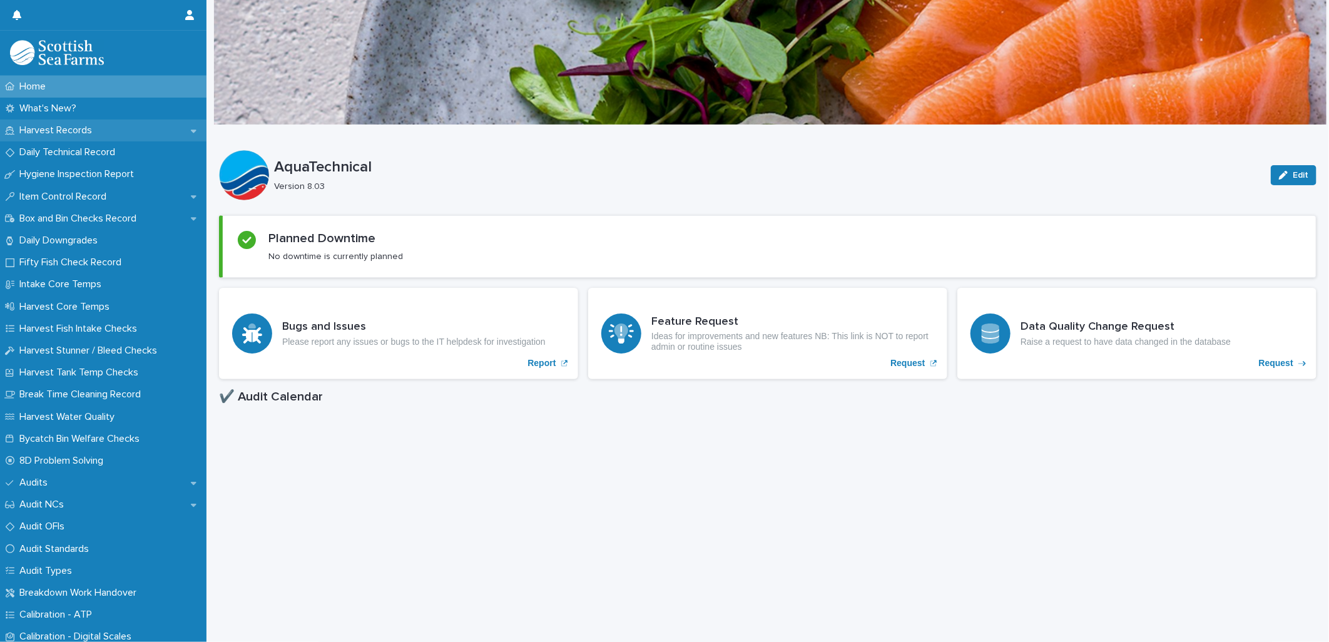
click at [118, 128] on div "Harvest Records" at bounding box center [103, 131] width 206 height 22
